Goal: Information Seeking & Learning: Learn about a topic

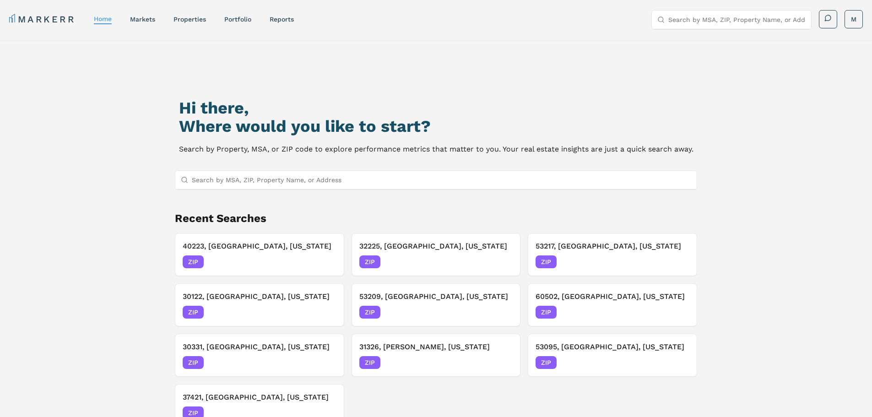
click at [279, 183] on input "Search by MSA, ZIP, Property Name, or Address" at bounding box center [442, 180] width 500 height 18
click at [244, 179] on input "Search by MSA, ZIP, Property Name, or Address" at bounding box center [442, 180] width 500 height 18
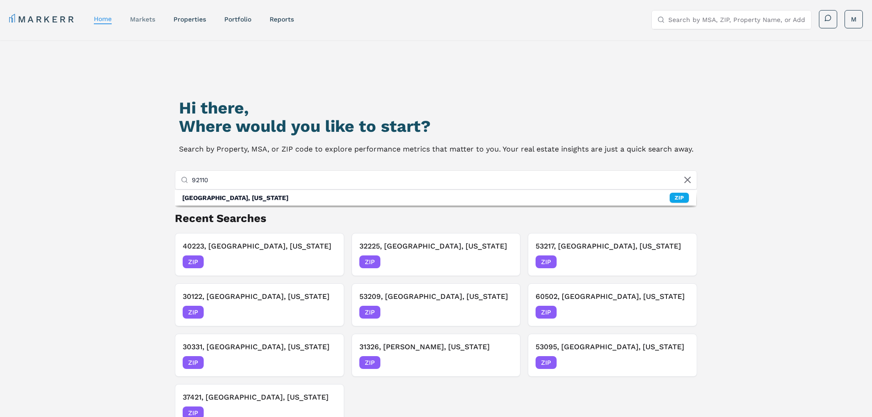
type input "92110"
click at [148, 18] on link "markets" at bounding box center [142, 19] width 25 height 7
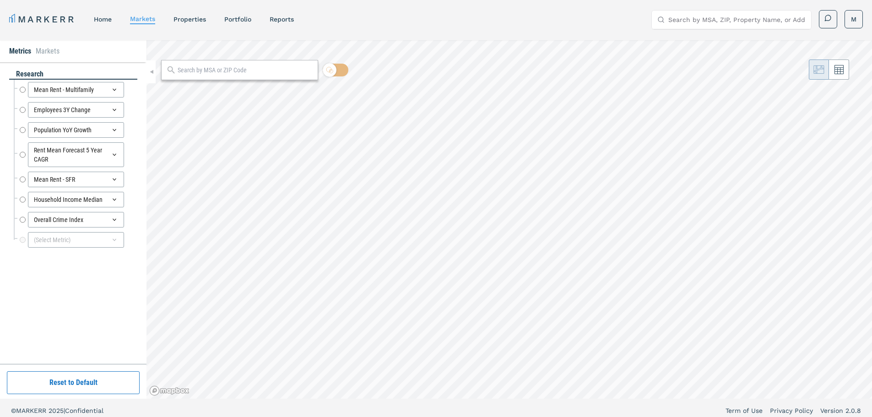
radio input "true"
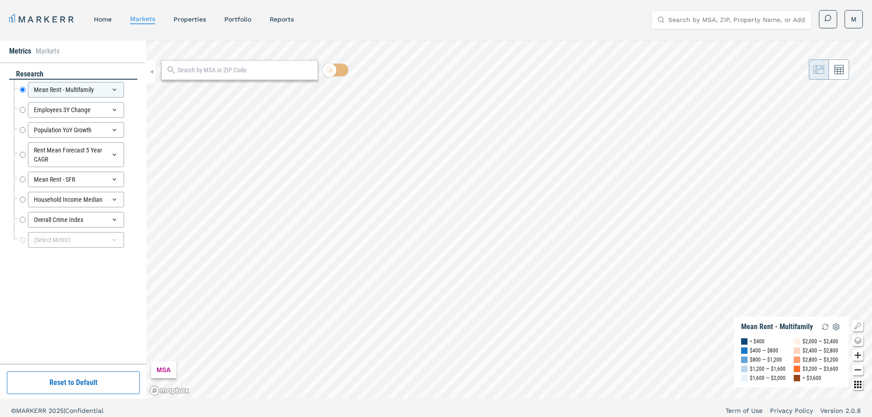
click at [212, 69] on input "text" at bounding box center [246, 70] width 136 height 10
type input "92110"
click at [305, 98] on span "92110, San Diego, California ZIP" at bounding box center [239, 90] width 157 height 14
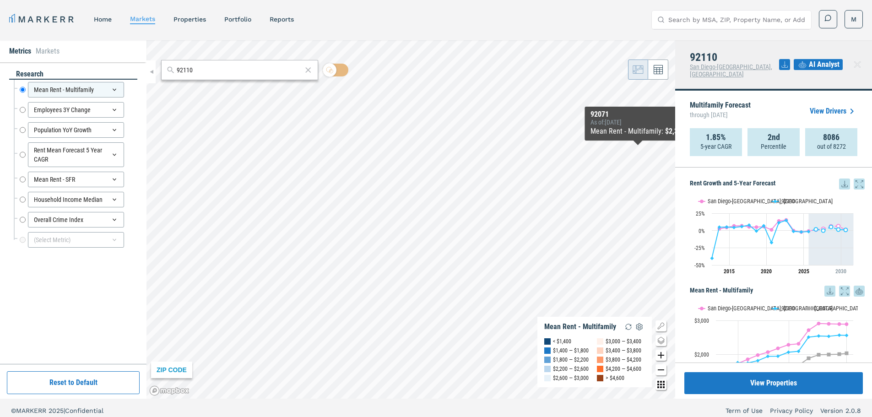
click at [839, 179] on icon at bounding box center [844, 184] width 11 height 11
click at [817, 236] on div "Download as XLS" at bounding box center [804, 235] width 53 height 9
click at [26, 153] on div "Rent Mean Forecast 5 Year CAGR Rent Mean Forecast 5 Year CAGR" at bounding box center [79, 154] width 118 height 25
click at [26, 201] on div "Household Income Median Household Income Median" at bounding box center [79, 200] width 118 height 16
click at [20, 201] on input "Household Income Median" at bounding box center [23, 200] width 6 height 16
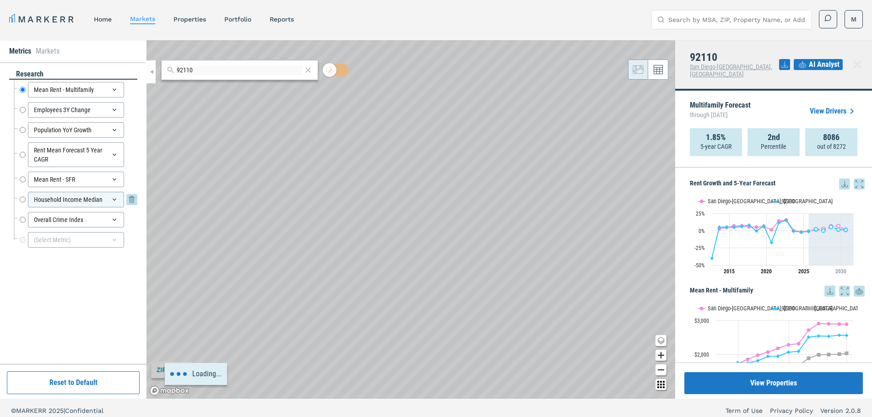
radio input "false"
radio input "true"
